Goal: Task Accomplishment & Management: Manage account settings

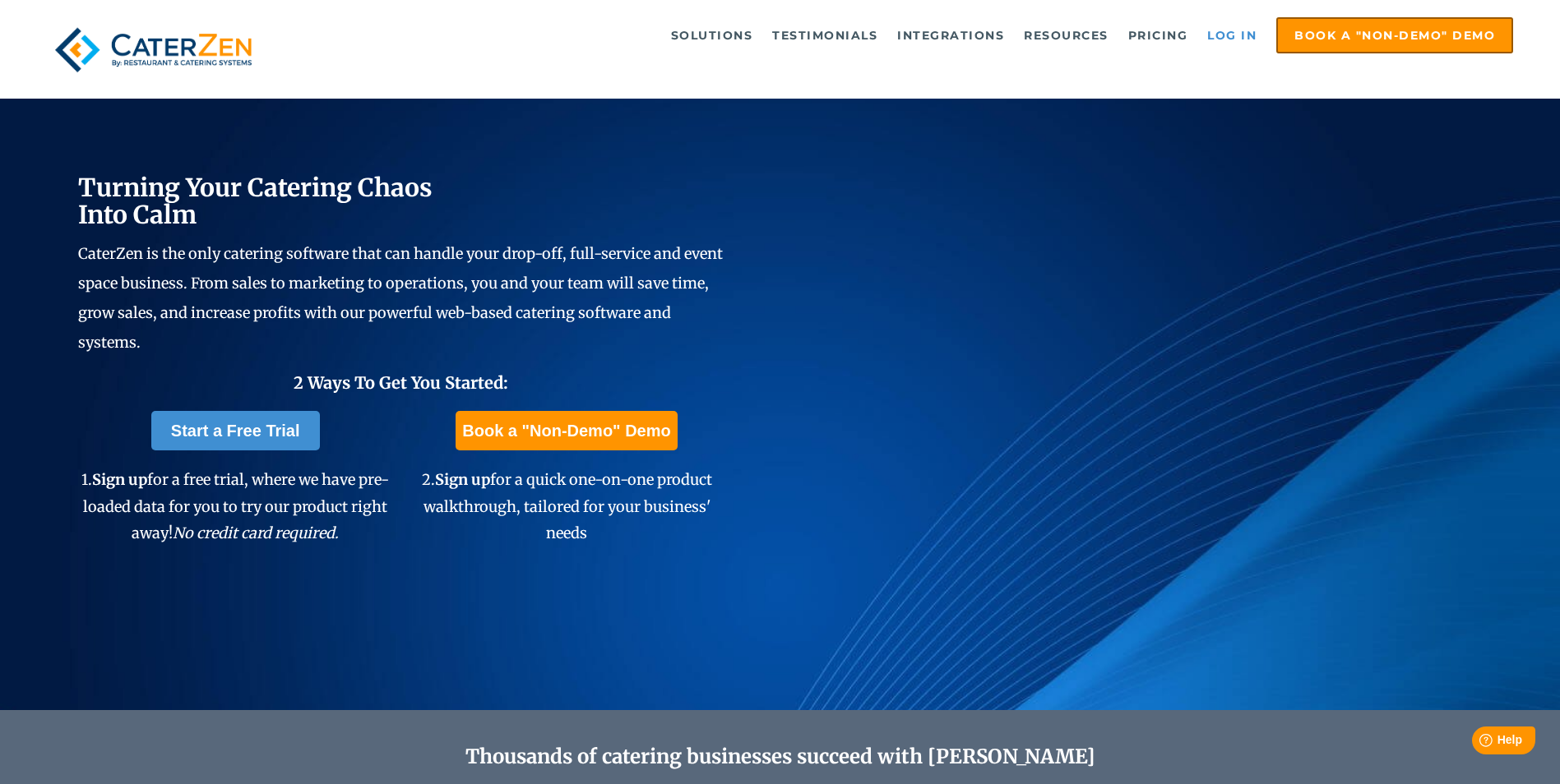
click at [1238, 27] on link "Log in" at bounding box center [1232, 35] width 66 height 33
click at [1214, 38] on link "Log in" at bounding box center [1232, 35] width 66 height 33
click at [1226, 37] on link "Log in" at bounding box center [1232, 35] width 66 height 33
